Goal: Task Accomplishment & Management: Manage account settings

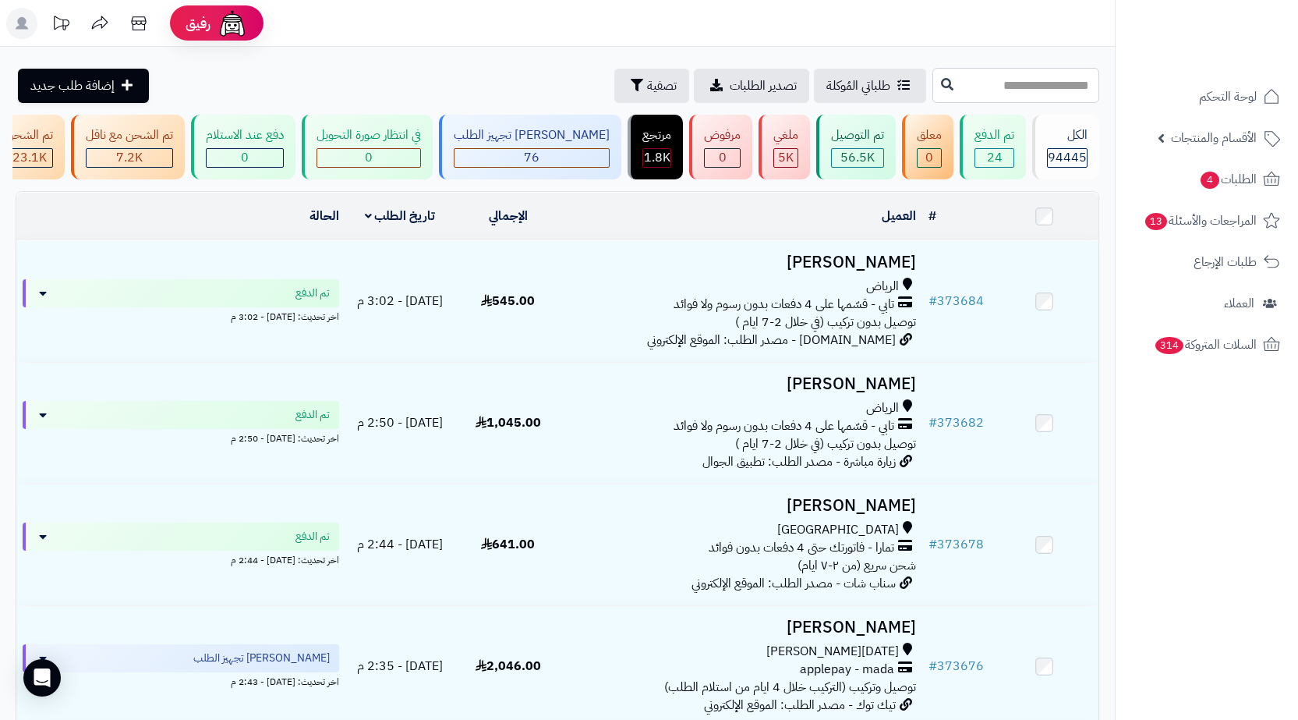
paste input "******"
drag, startPoint x: 1071, startPoint y: 92, endPoint x: 1063, endPoint y: 92, distance: 8.6
click at [1071, 92] on input "text" at bounding box center [1016, 85] width 167 height 35
type input "******"
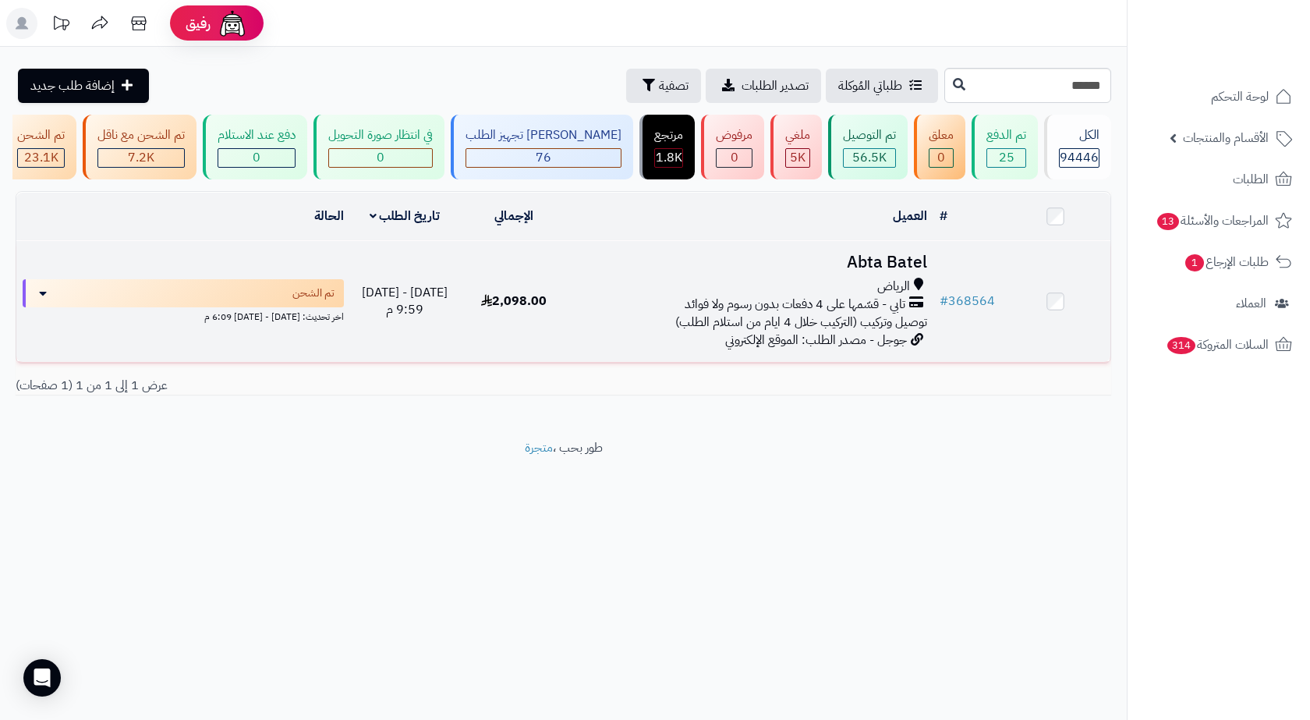
click at [843, 296] on div "الرياض" at bounding box center [752, 287] width 352 height 18
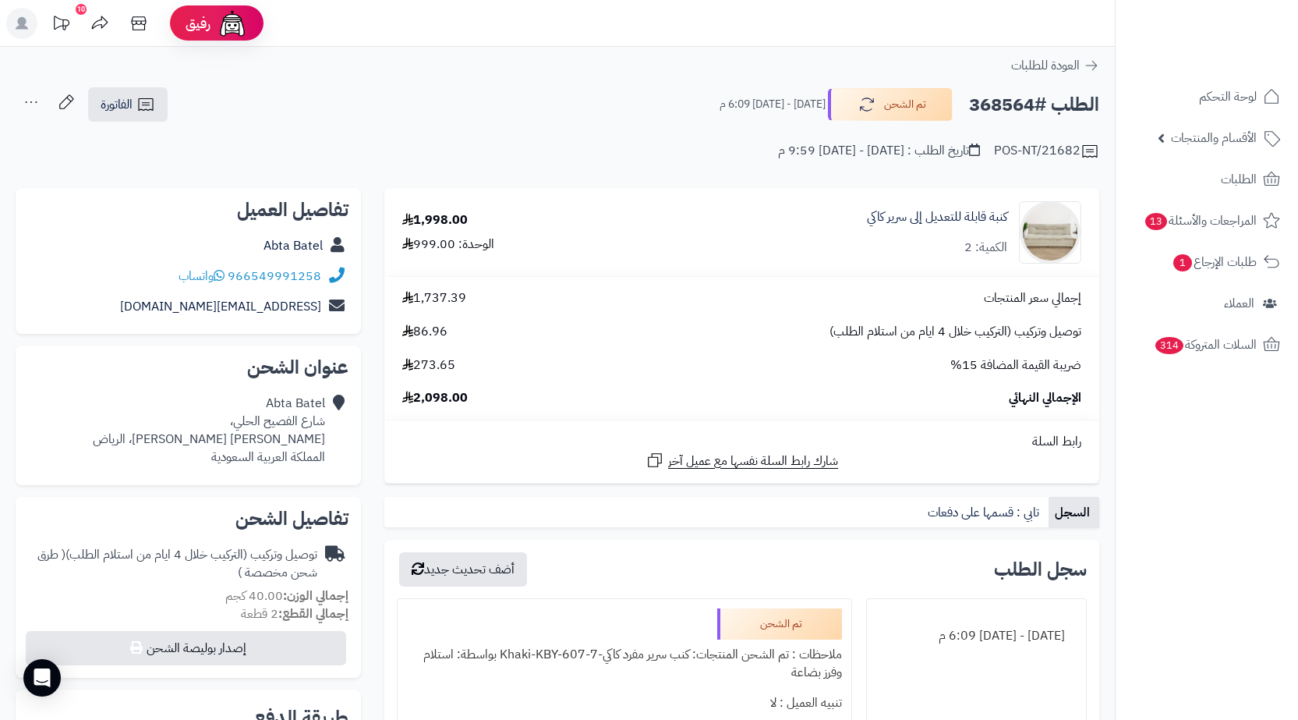
click at [1016, 108] on h2 "الطلب #368564" at bounding box center [1034, 105] width 130 height 32
copy h2 "368564"
click at [1199, 255] on span "طلبات الإرجاع 1" at bounding box center [1215, 262] width 84 height 22
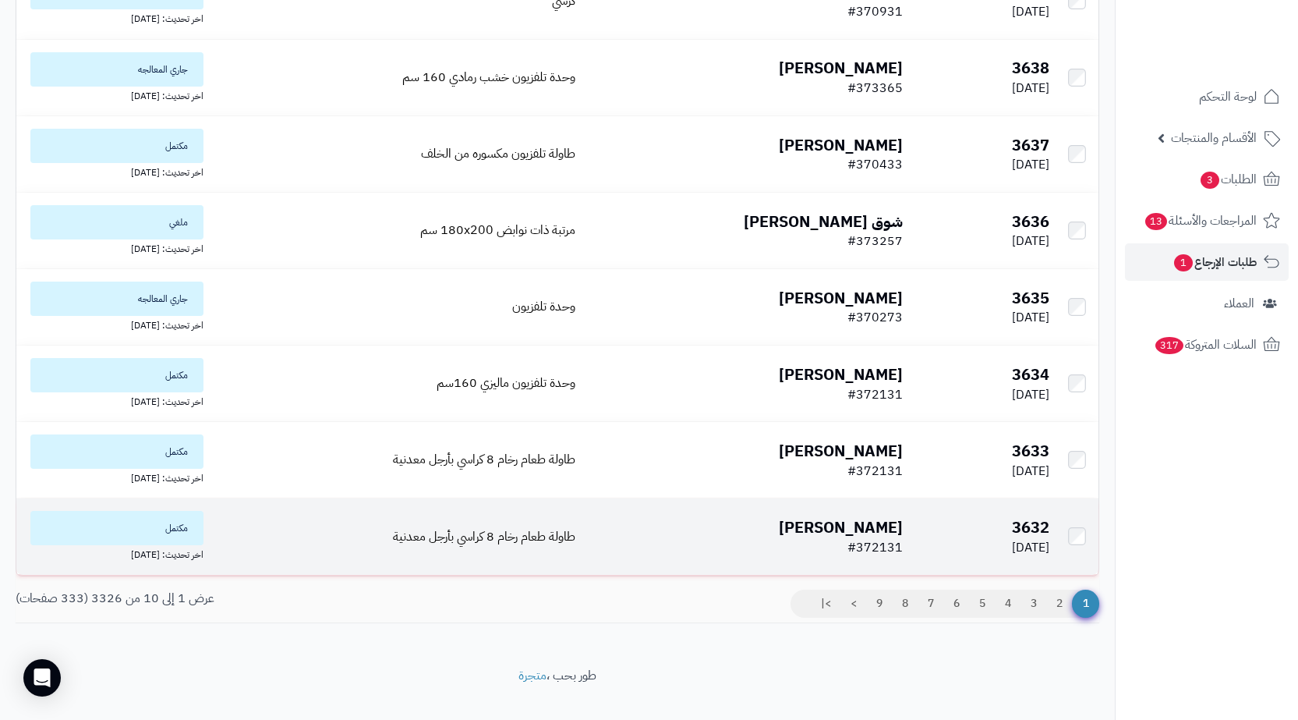
scroll to position [377, 0]
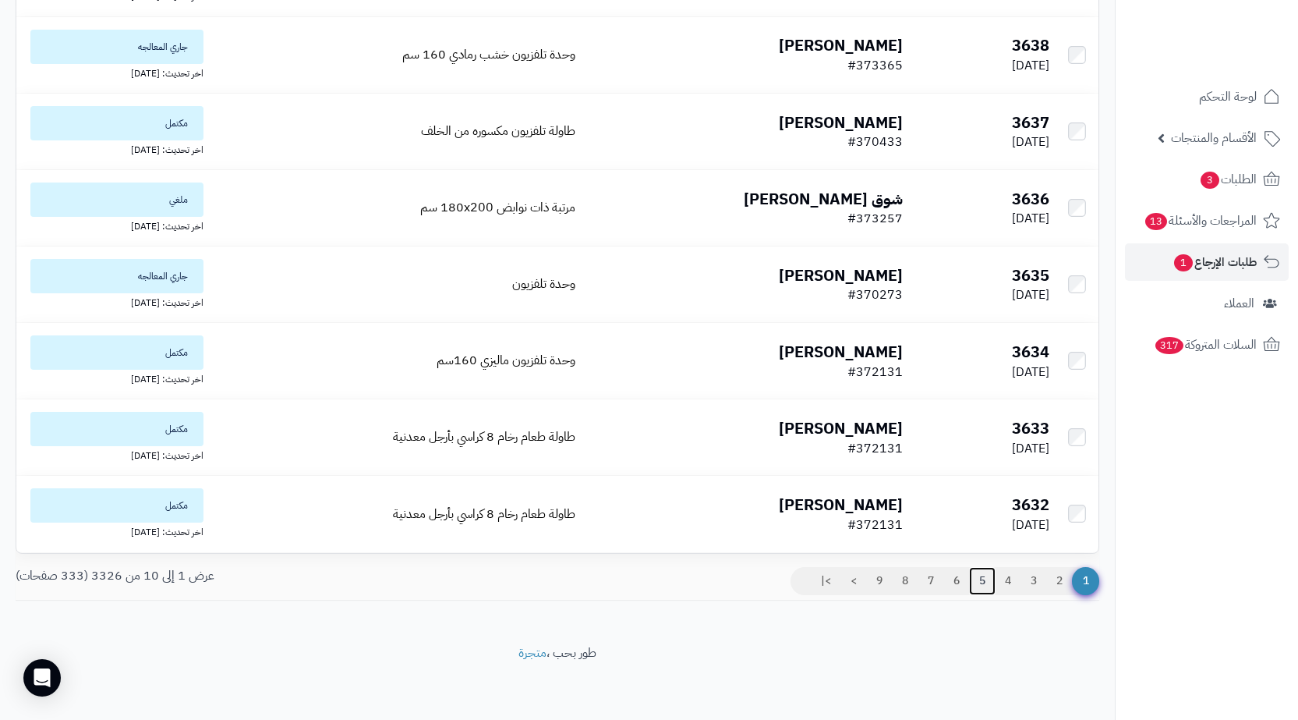
click at [986, 579] on link "5" at bounding box center [982, 581] width 27 height 28
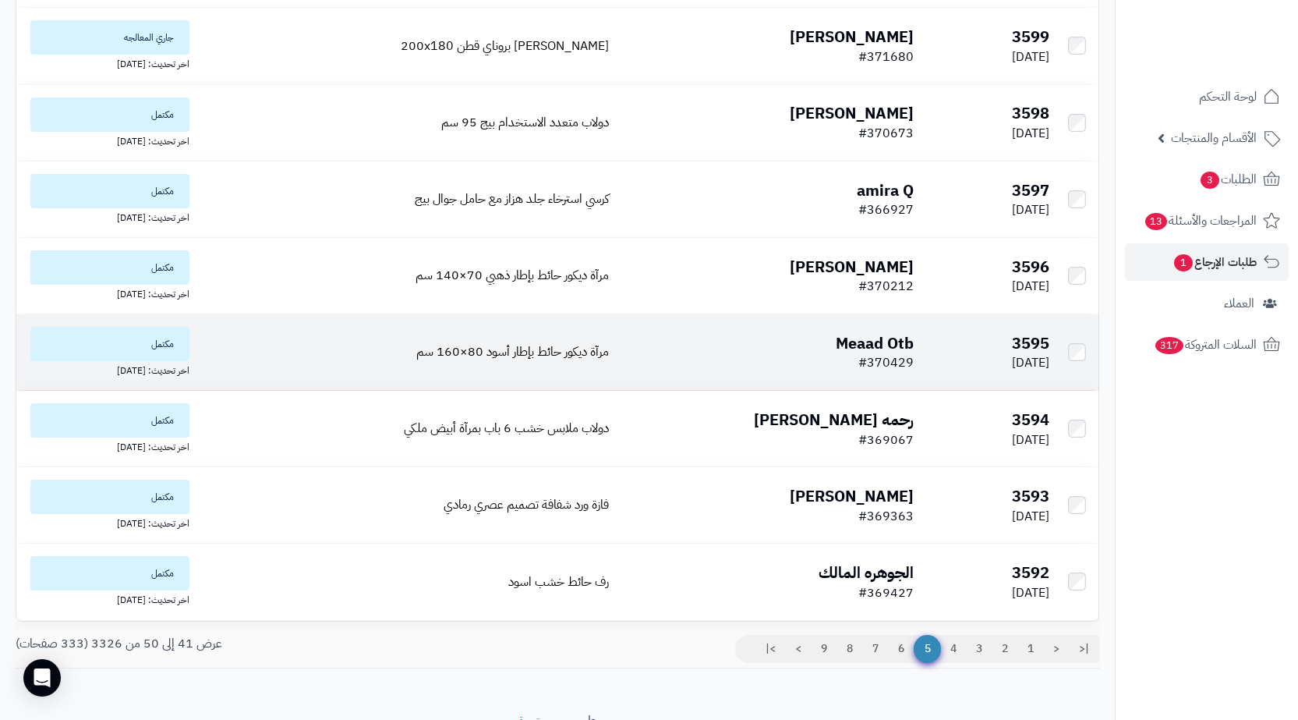
scroll to position [377, 0]
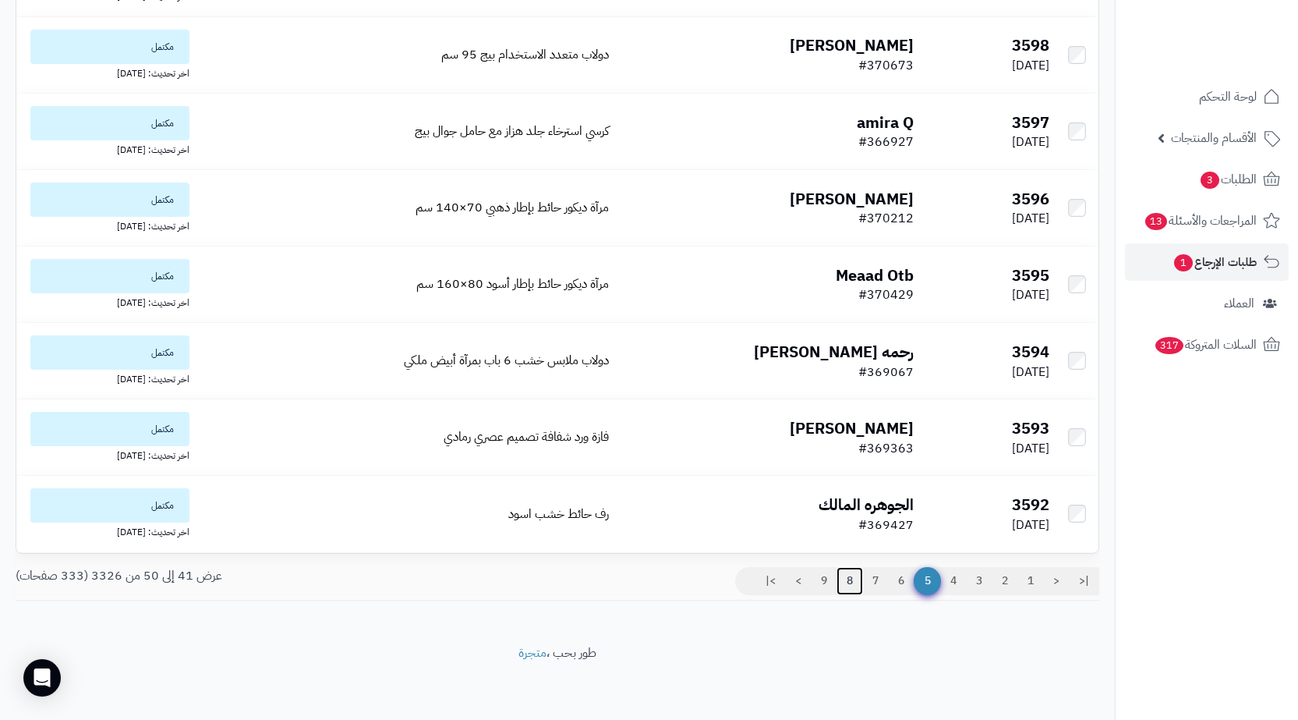
click at [837, 583] on link "8" at bounding box center [850, 581] width 27 height 28
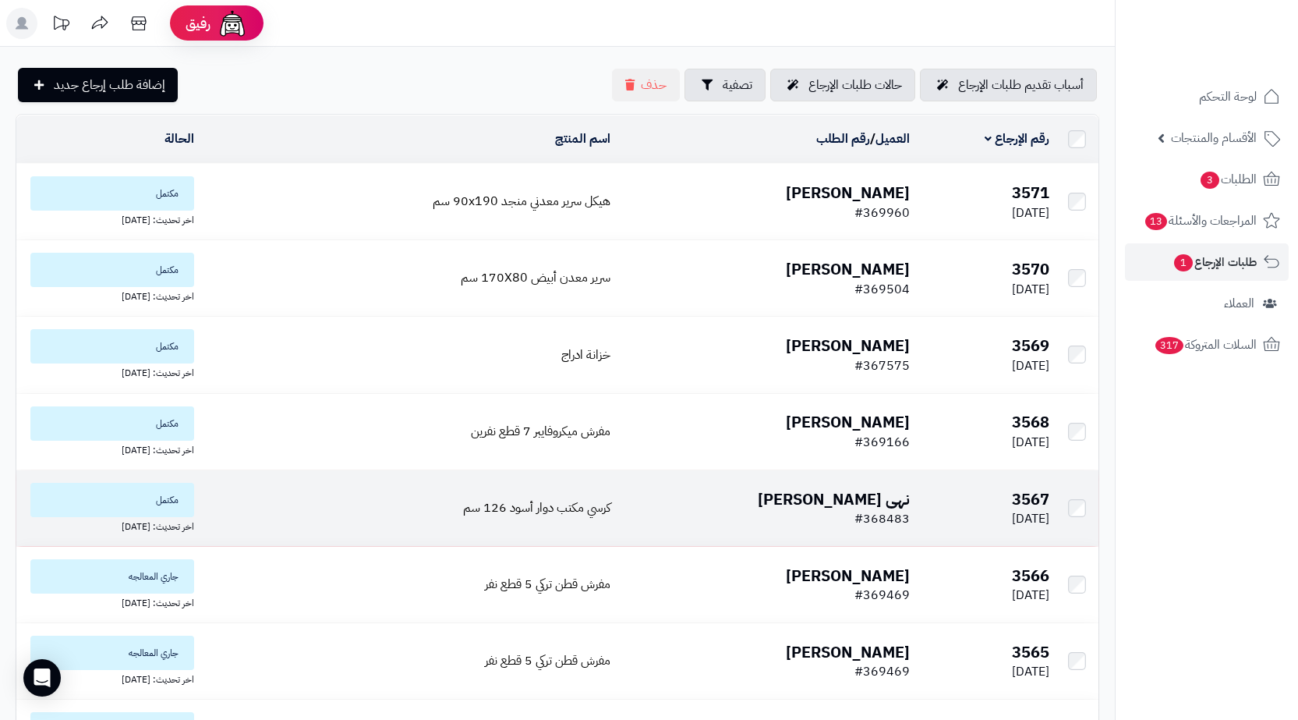
scroll to position [377, 0]
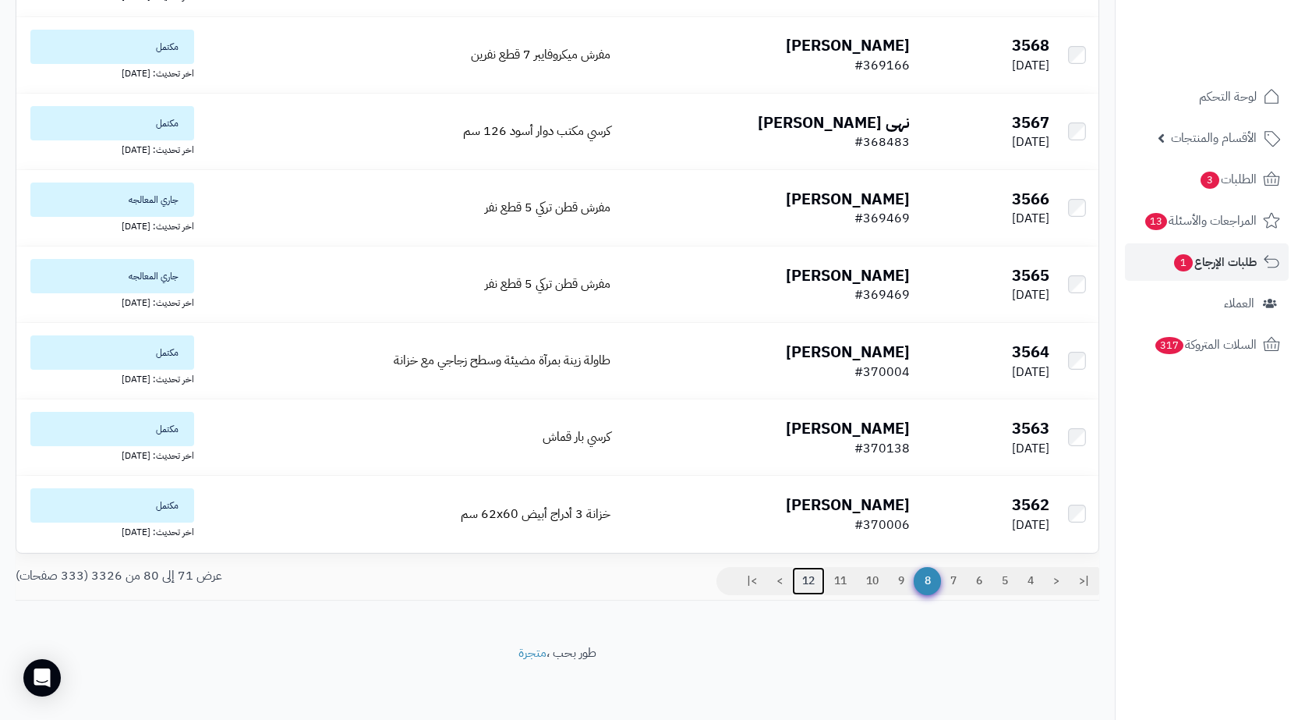
click at [812, 584] on link "12" at bounding box center [808, 581] width 33 height 28
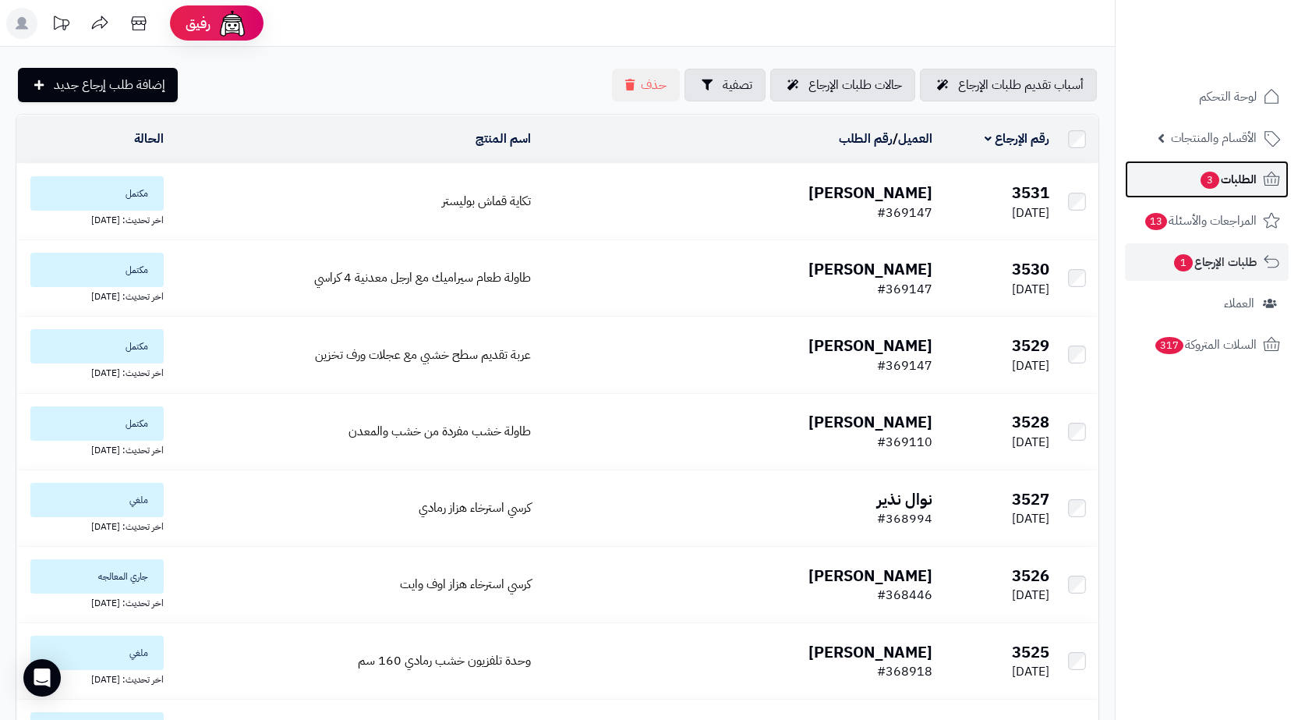
click at [1163, 193] on link "الطلبات 3" at bounding box center [1207, 179] width 164 height 37
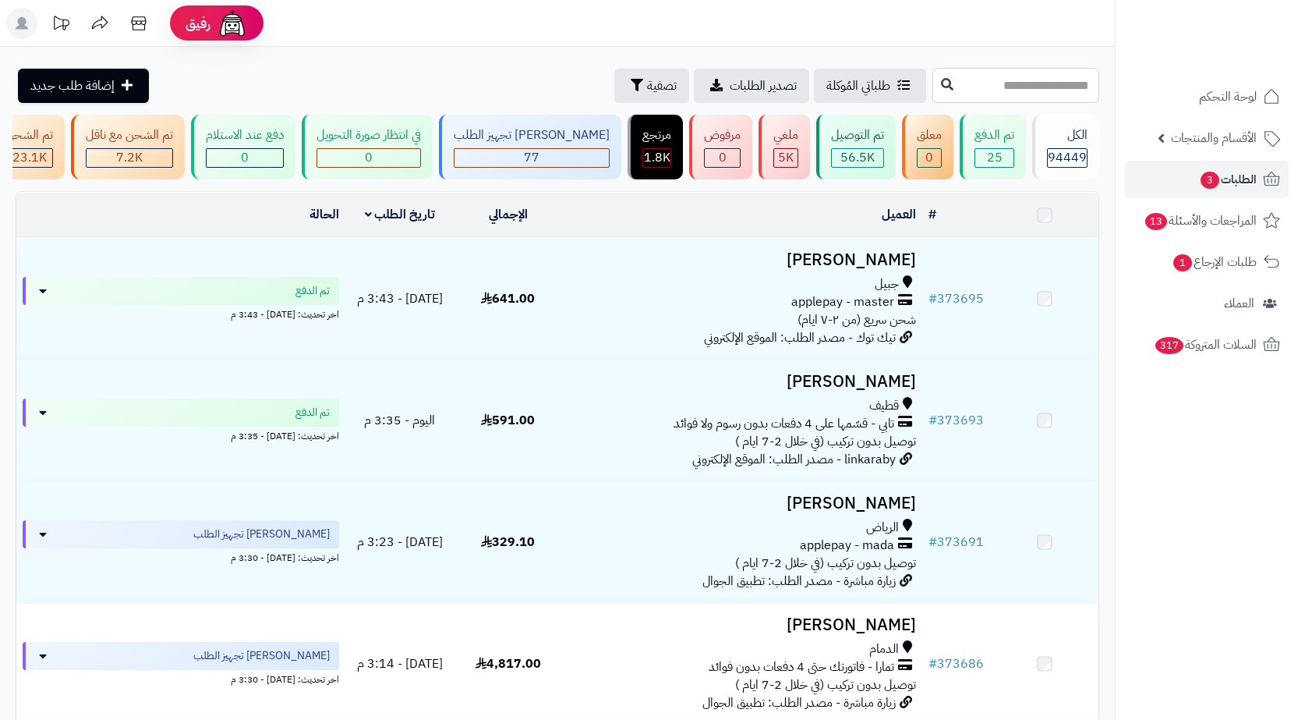
drag, startPoint x: 0, startPoint y: 0, endPoint x: 1038, endPoint y: 89, distance: 1041.8
click at [1038, 89] on input "text" at bounding box center [1016, 85] width 167 height 35
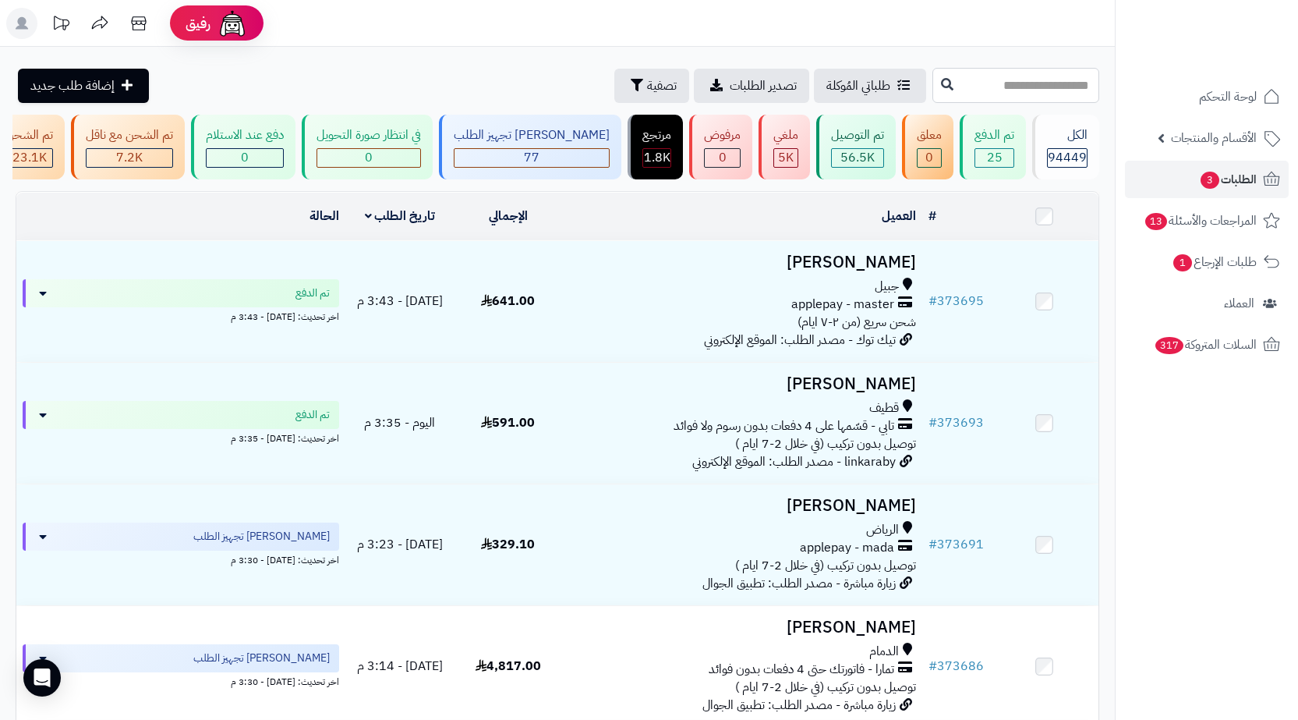
paste input "******"
type input "******"
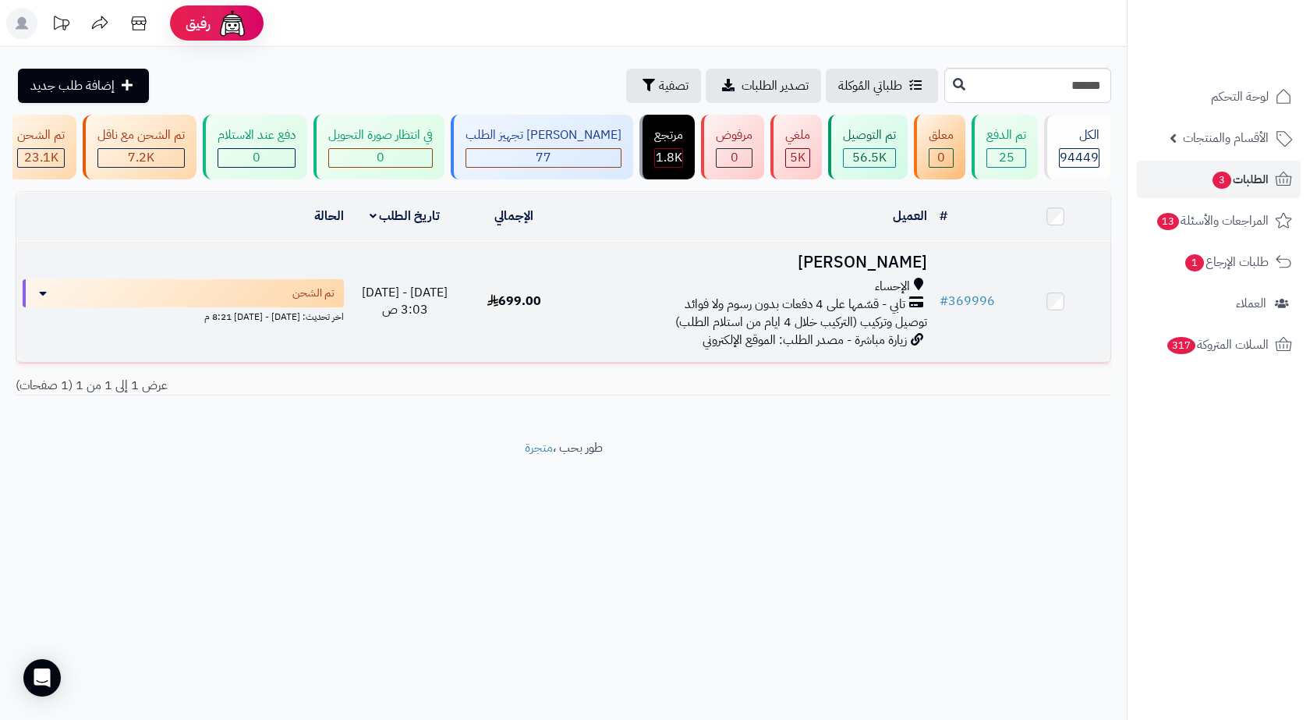
click at [709, 296] on div "الإحساء" at bounding box center [752, 287] width 352 height 18
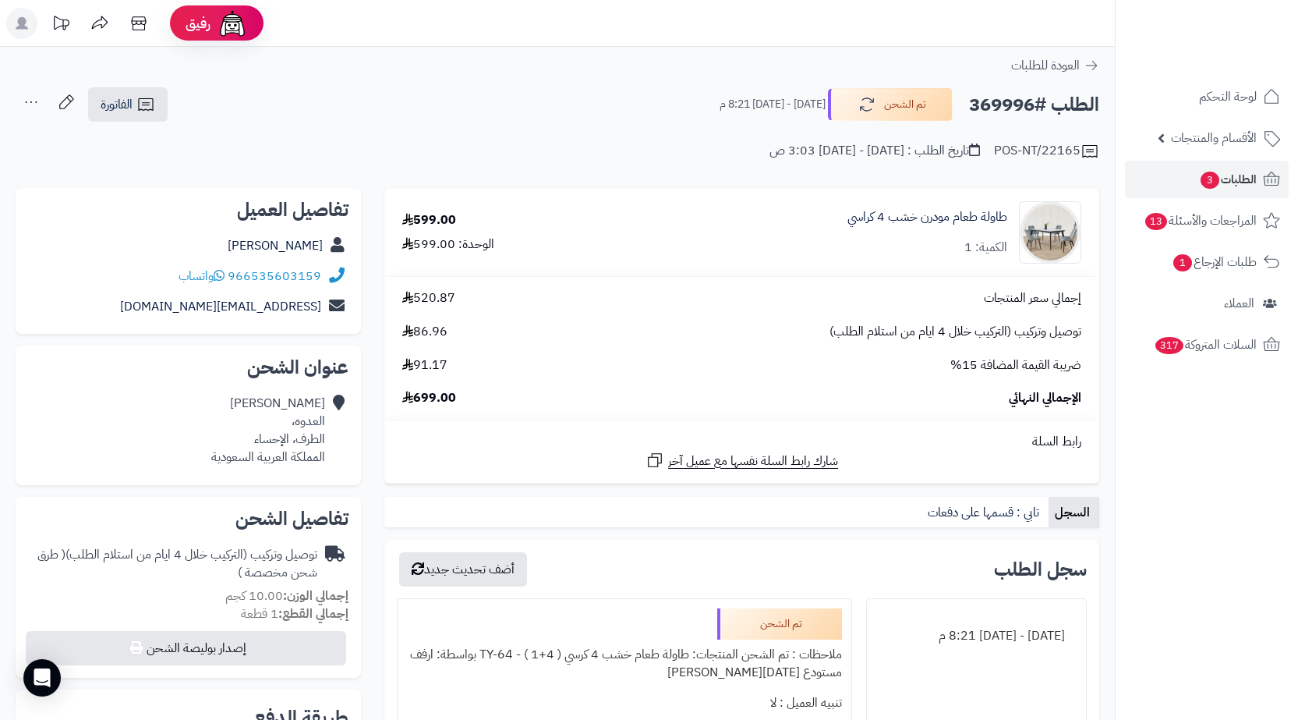
click at [292, 441] on div "Sara Saleh العدوه، الطرف، الإحساء المملكة العربية السعودية" at bounding box center [268, 430] width 114 height 71
drag, startPoint x: 292, startPoint y: 441, endPoint x: 303, endPoint y: 448, distance: 12.6
click at [292, 441] on div "Sara Saleh العدوه، الطرف، الإحساء المملكة العربية السعودية" at bounding box center [268, 430] width 114 height 71
click at [303, 448] on div "Sara Saleh العدوه، الطرف، الإحساء المملكة العربية السعودية" at bounding box center [268, 430] width 114 height 71
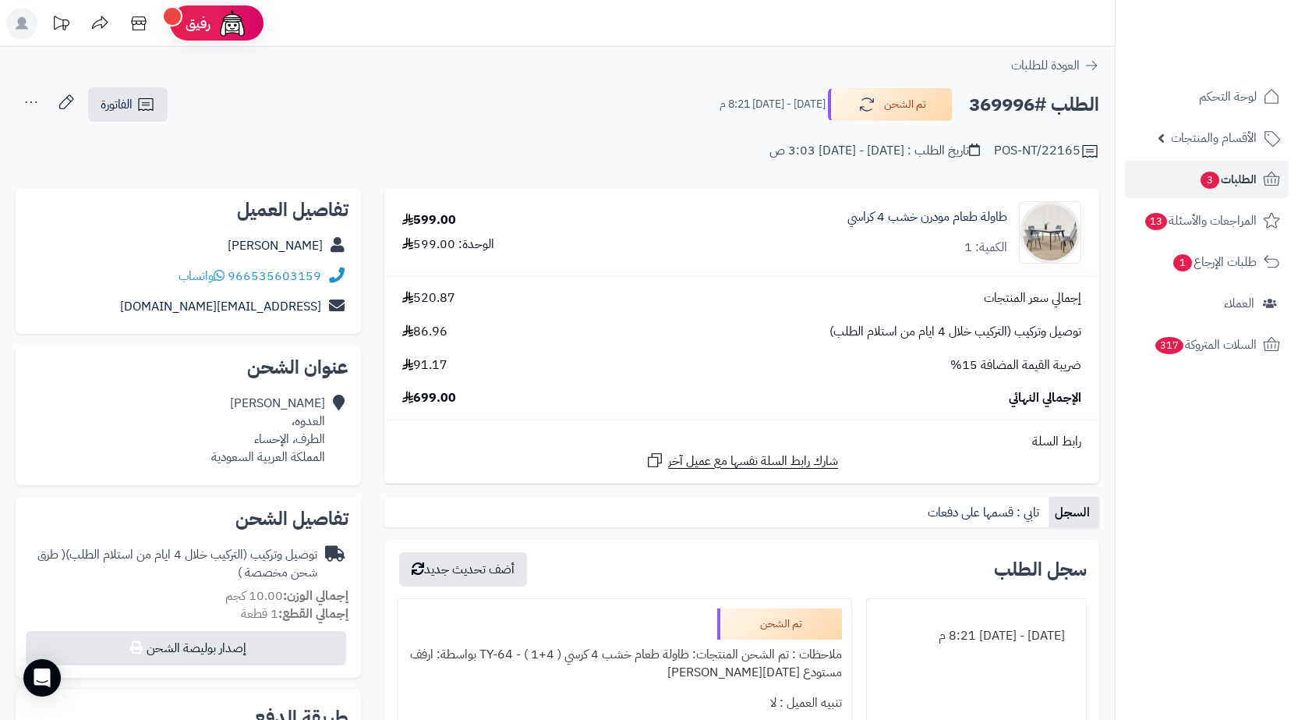
click at [1017, 94] on h2 "الطلب #369996" at bounding box center [1034, 105] width 130 height 32
copy h2 "369996"
click at [1205, 279] on link "طلبات الإرجاع 1" at bounding box center [1207, 261] width 164 height 37
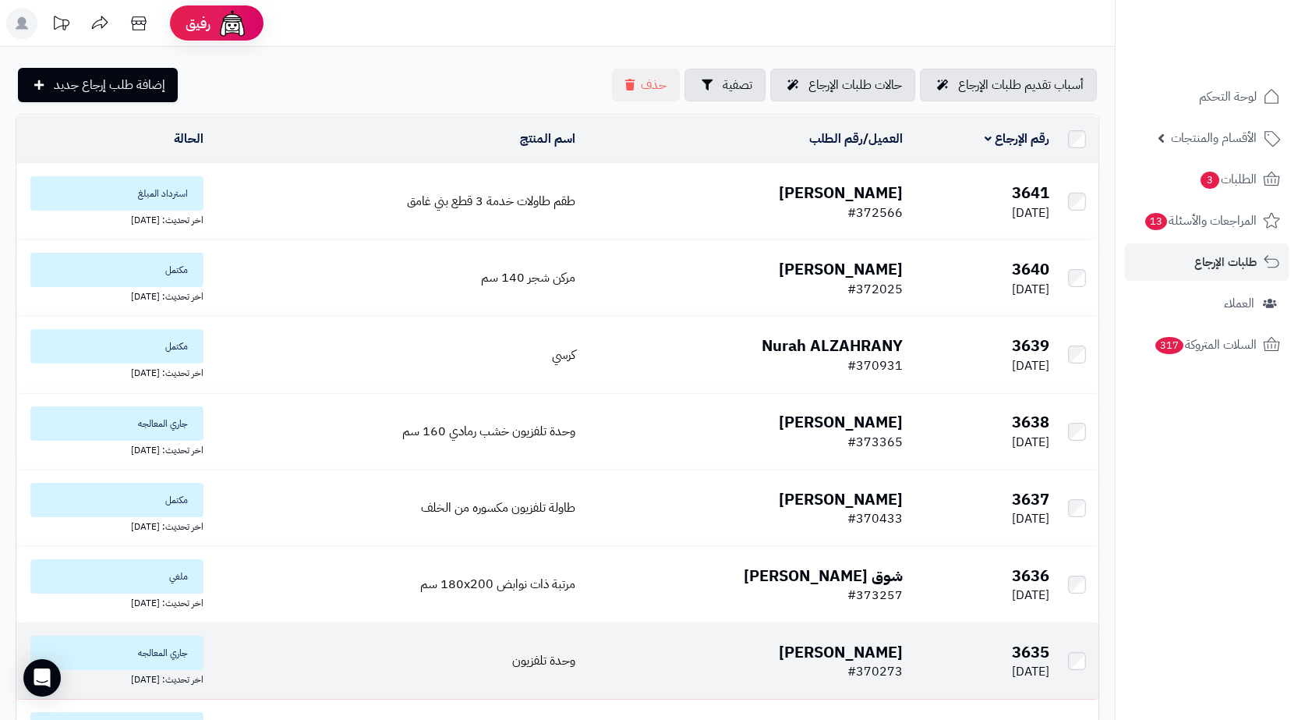
scroll to position [377, 0]
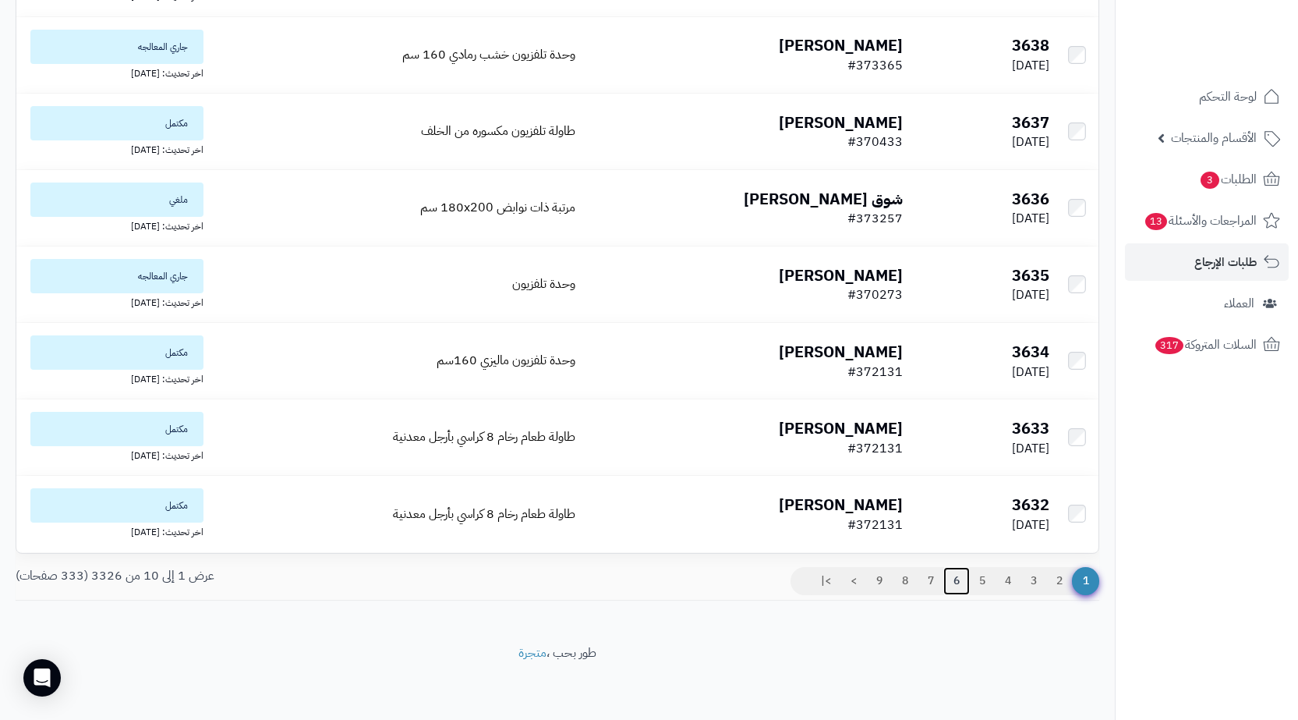
click at [957, 579] on link "6" at bounding box center [957, 581] width 27 height 28
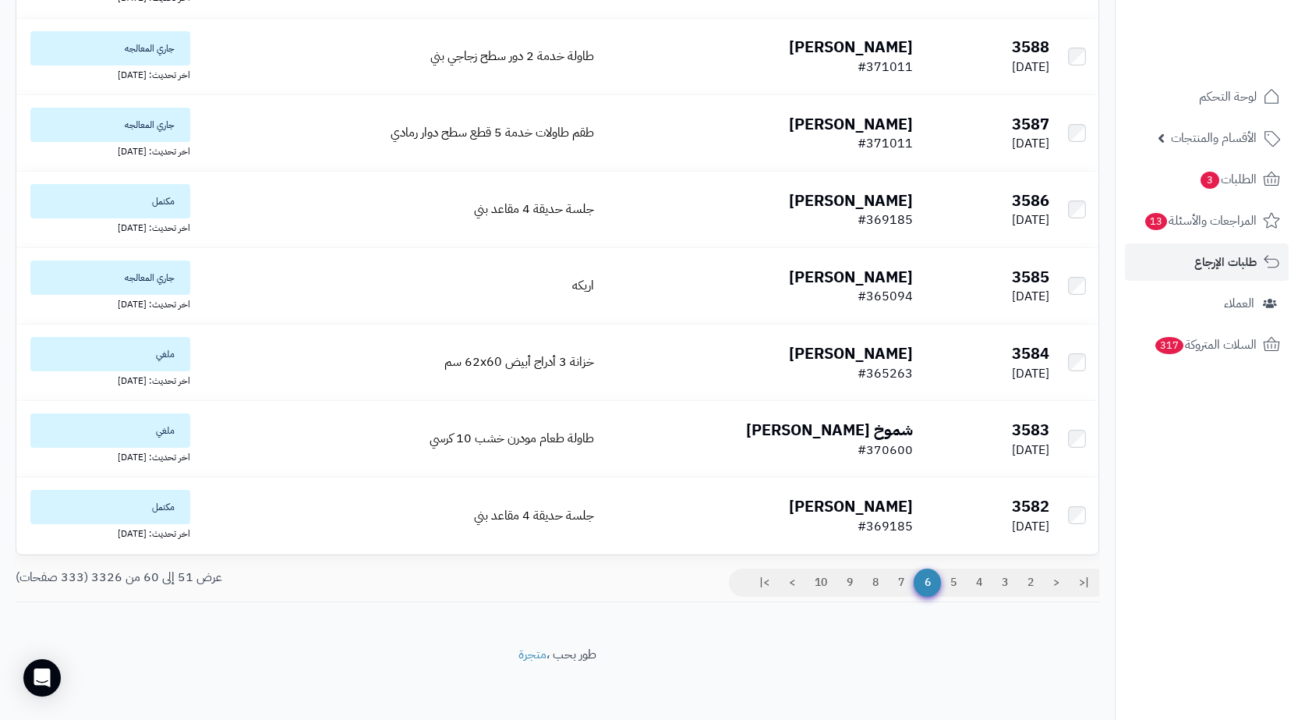
scroll to position [377, 0]
click at [994, 581] on link "3" at bounding box center [1005, 581] width 27 height 28
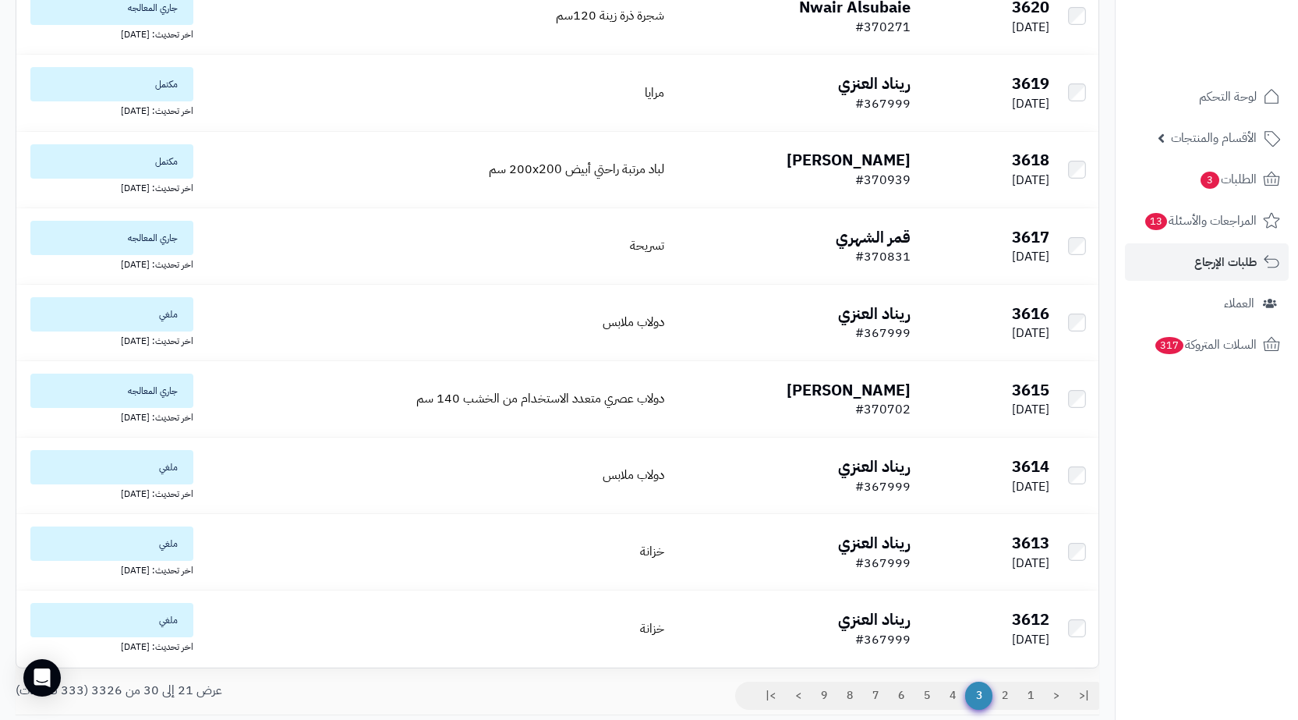
scroll to position [377, 0]
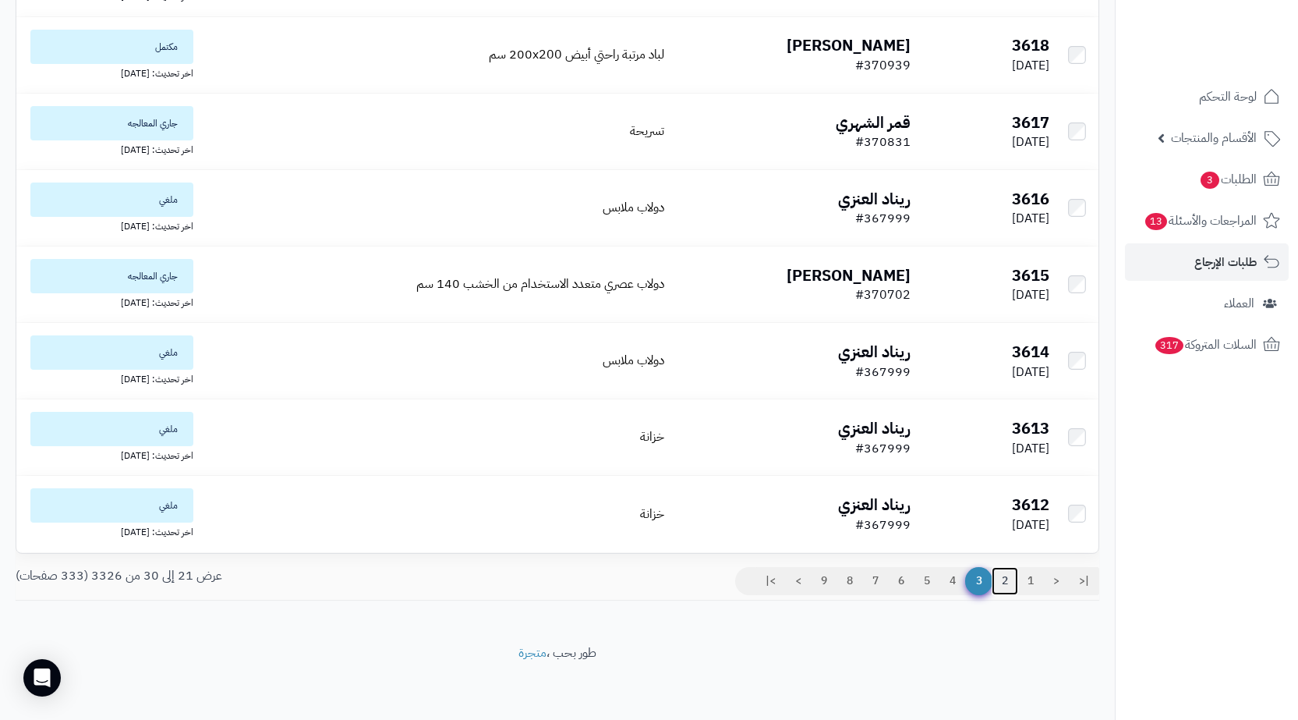
click at [1010, 578] on link "2" at bounding box center [1005, 581] width 27 height 28
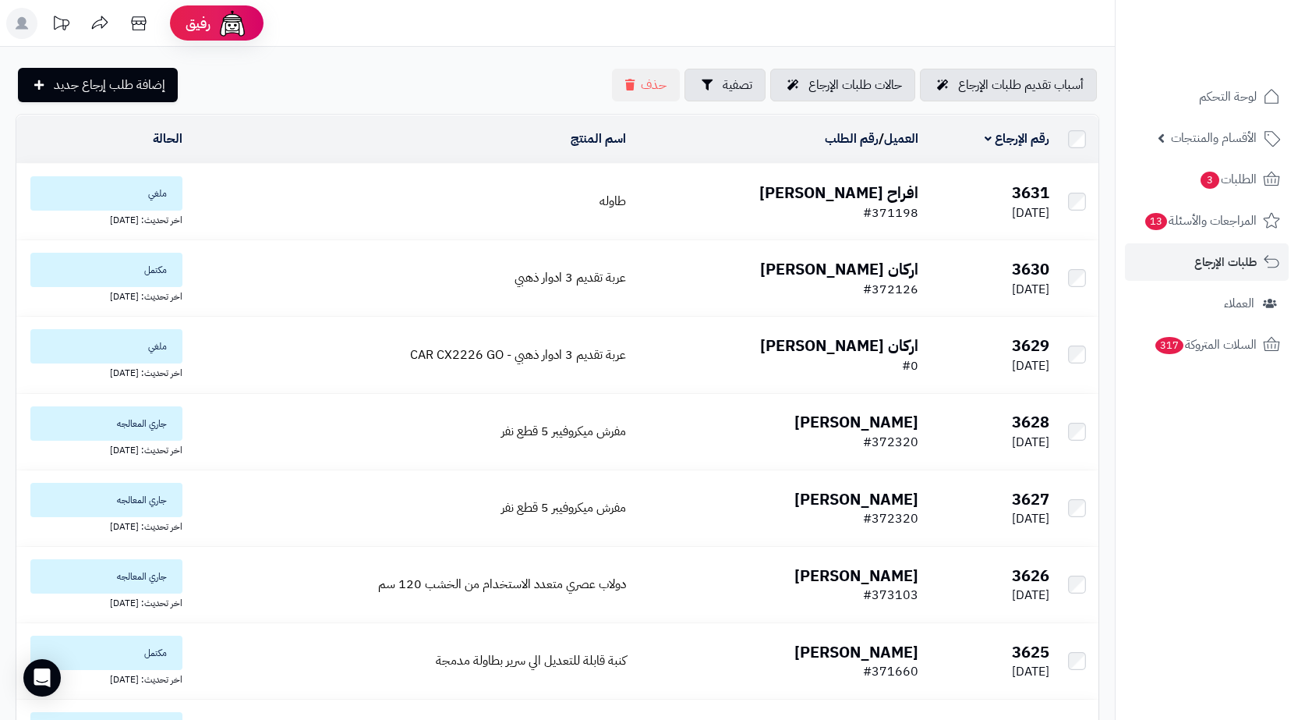
scroll to position [377, 0]
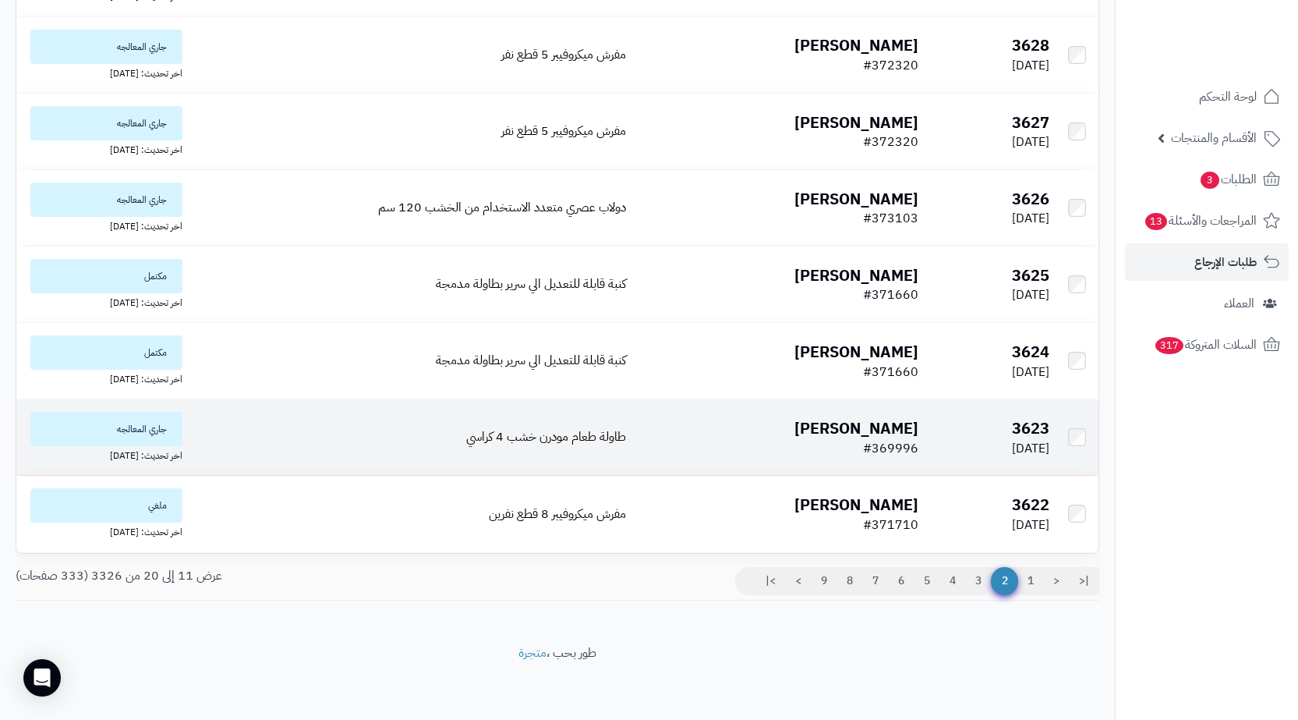
click at [712, 429] on td "Sara Saleh #369996" at bounding box center [778, 437] width 292 height 76
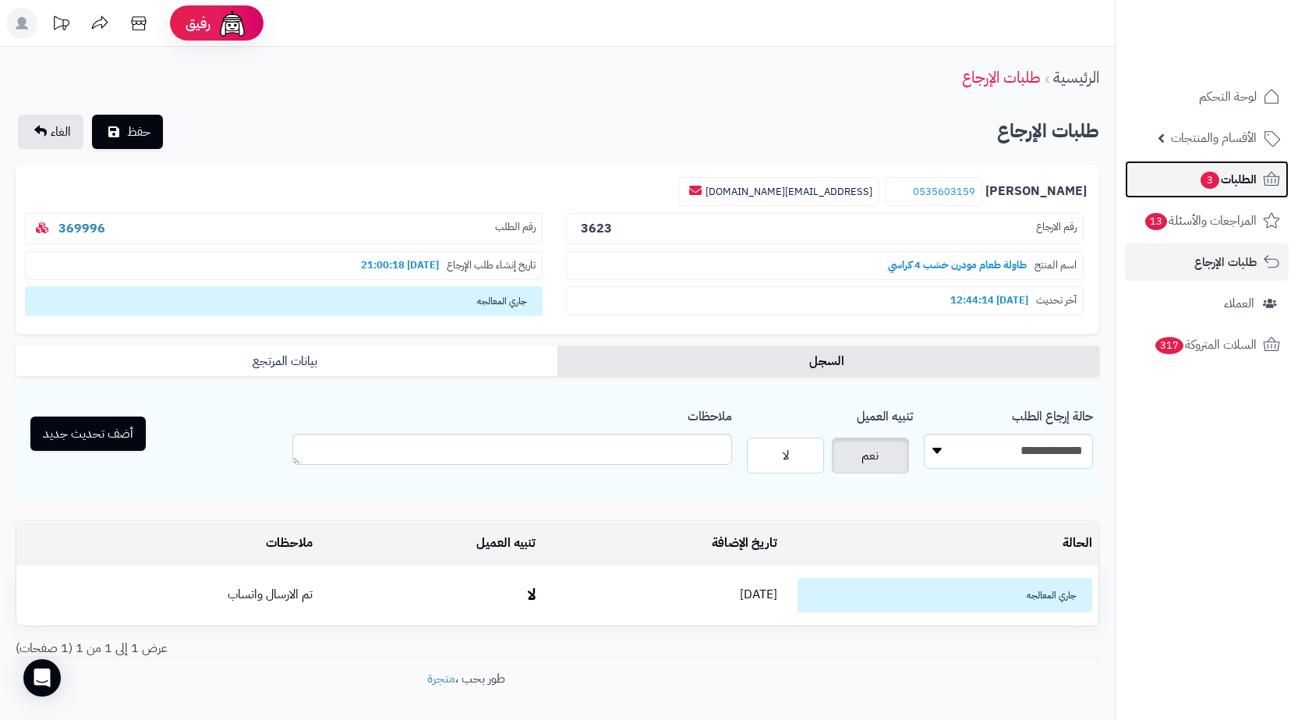
click at [1201, 184] on span "3" at bounding box center [1210, 180] width 19 height 17
